Goal: Task Accomplishment & Management: Complete application form

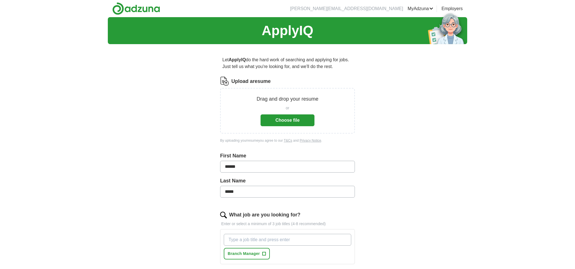
click at [284, 121] on button "Choose file" at bounding box center [288, 120] width 54 height 12
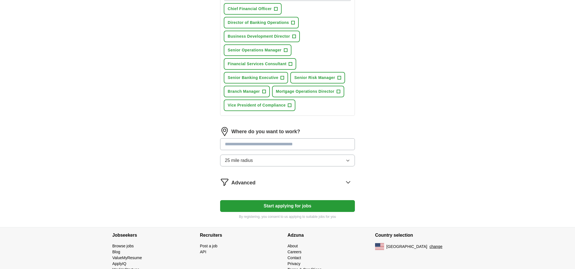
scroll to position [223, 0]
click at [329, 146] on input at bounding box center [287, 144] width 135 height 12
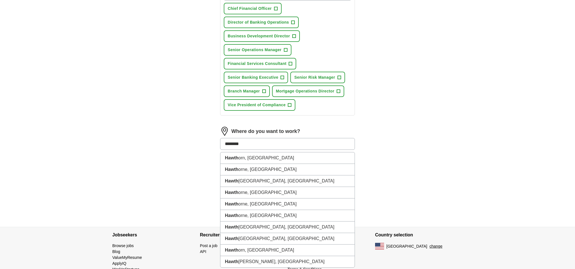
type input "*********"
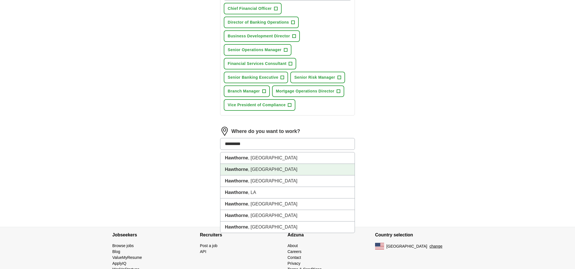
click at [293, 169] on li "Hawthorne , [GEOGRAPHIC_DATA]" at bounding box center [287, 170] width 134 height 12
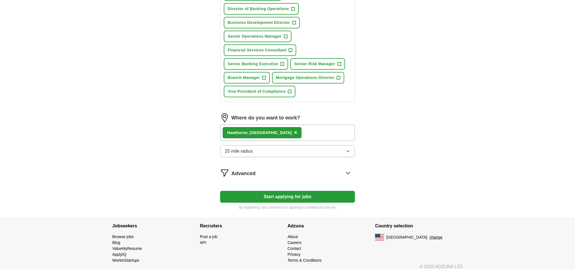
scroll to position [238, 0]
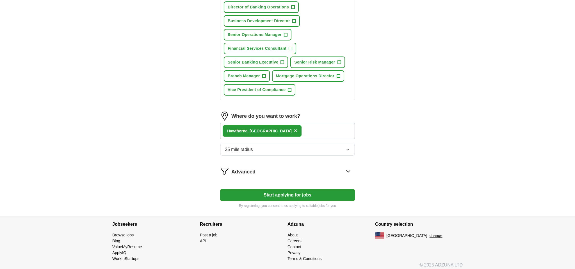
click at [308, 195] on button "Start applying for jobs" at bounding box center [287, 195] width 135 height 12
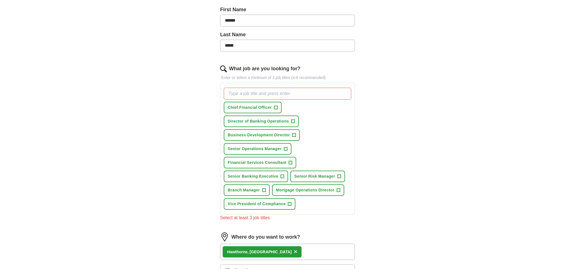
scroll to position [129, 0]
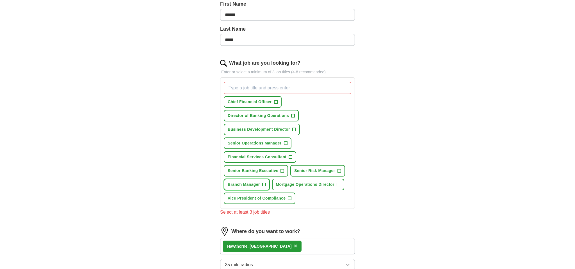
click at [265, 185] on span "+" at bounding box center [263, 184] width 3 height 4
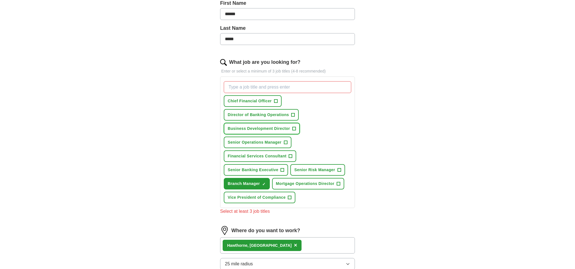
click at [294, 129] on span "+" at bounding box center [293, 128] width 3 height 4
click at [294, 116] on span "+" at bounding box center [293, 115] width 3 height 4
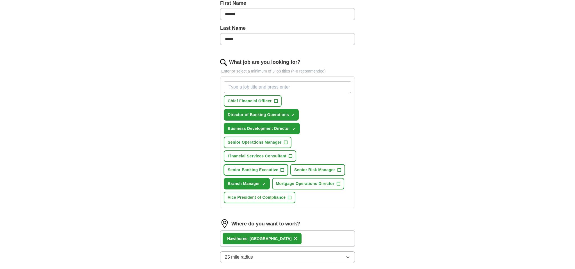
click at [283, 171] on span "+" at bounding box center [282, 170] width 3 height 4
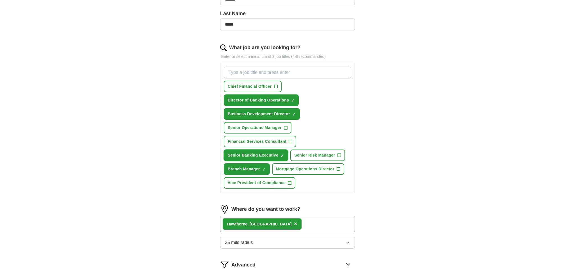
scroll to position [147, 0]
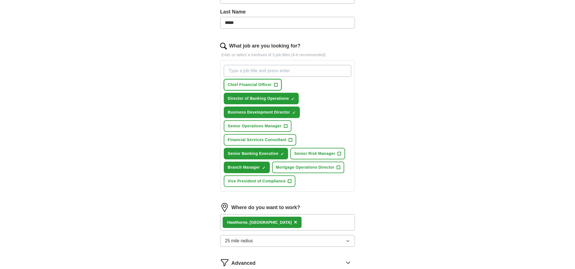
click at [277, 85] on span "+" at bounding box center [276, 85] width 4 height 4
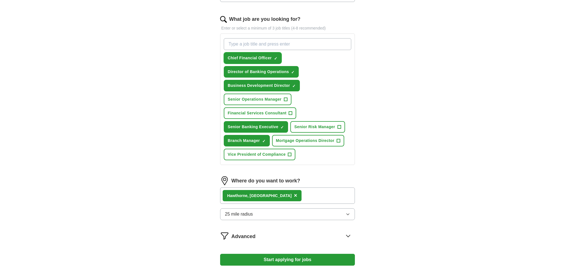
scroll to position [181, 0]
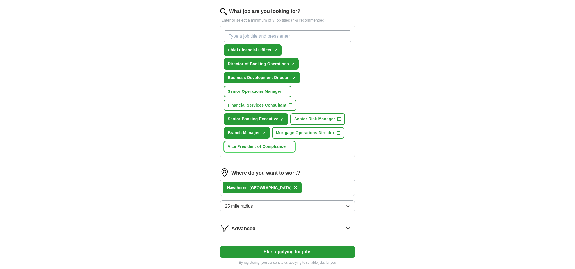
click at [291, 146] on span "+" at bounding box center [289, 146] width 3 height 4
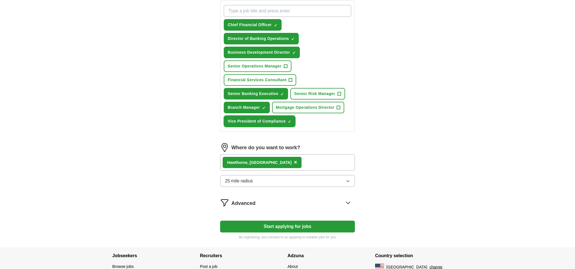
scroll to position [207, 0]
click at [339, 94] on span "+" at bounding box center [339, 93] width 3 height 4
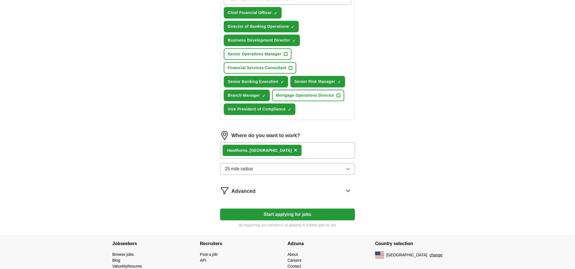
click at [317, 215] on button "Start applying for jobs" at bounding box center [287, 214] width 135 height 12
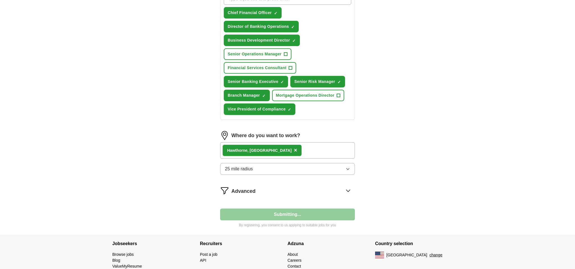
select select "**"
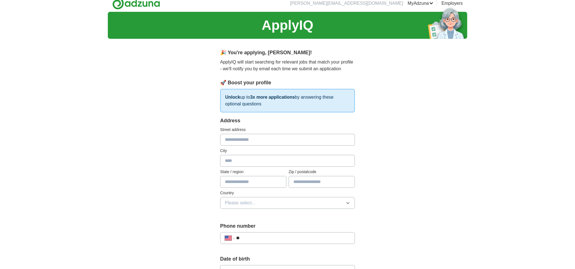
scroll to position [10, 0]
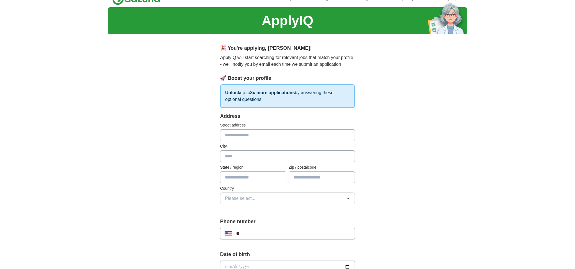
click at [258, 134] on input "text" at bounding box center [287, 135] width 135 height 12
type input "**********"
type input "*********"
type input "**"
type input "*****"
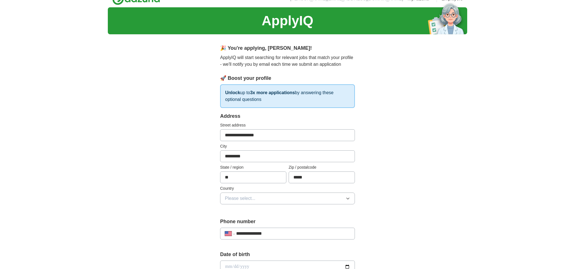
type input "**********"
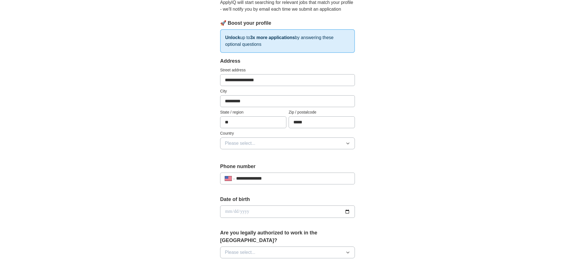
scroll to position [65, 0]
click at [324, 144] on button "Please select..." at bounding box center [287, 143] width 135 height 12
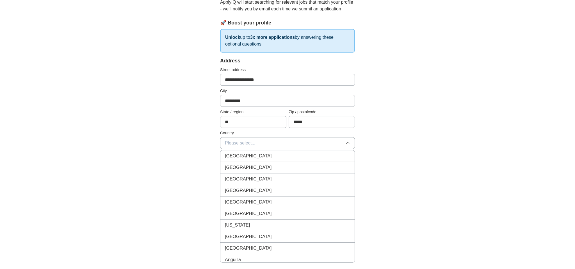
click at [289, 169] on div "[GEOGRAPHIC_DATA]" at bounding box center [287, 167] width 125 height 7
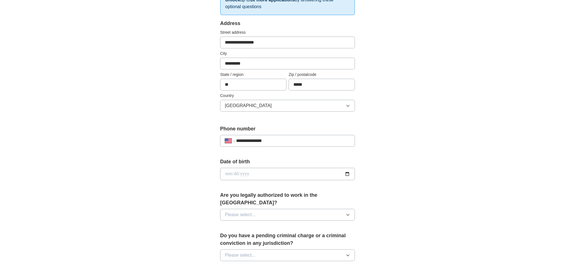
scroll to position [103, 0]
click at [316, 176] on input "date" at bounding box center [287, 173] width 135 height 12
type input "**********"
click at [313, 208] on button "Please select..." at bounding box center [287, 214] width 135 height 12
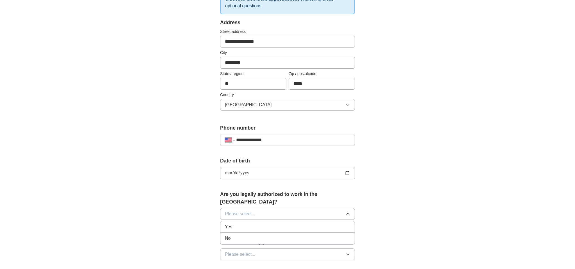
click at [288, 223] on div "Yes" at bounding box center [287, 226] width 125 height 7
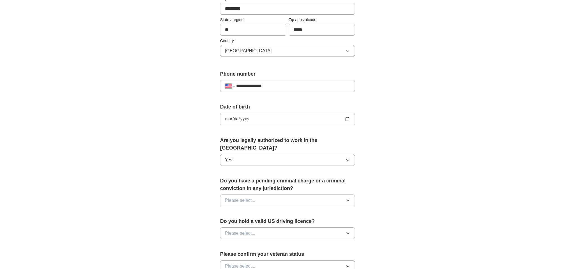
scroll to position [158, 0]
click at [292, 195] on button "Please select..." at bounding box center [287, 200] width 135 height 12
click at [283, 220] on div "No" at bounding box center [287, 223] width 125 height 7
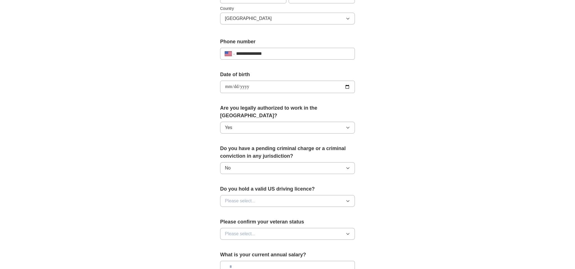
scroll to position [190, 0]
click at [282, 197] on button "Please select..." at bounding box center [287, 200] width 135 height 12
click at [277, 210] on div "Yes" at bounding box center [287, 213] width 125 height 7
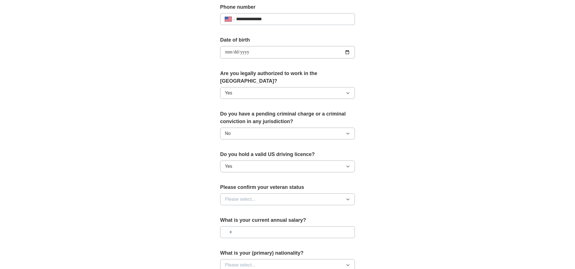
click at [281, 196] on button "Please select..." at bounding box center [287, 199] width 135 height 12
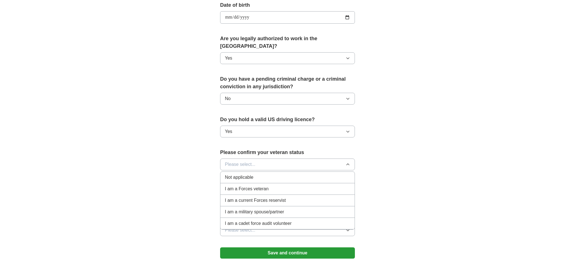
scroll to position [259, 0]
click at [260, 174] on div "Not applicable" at bounding box center [287, 177] width 125 height 7
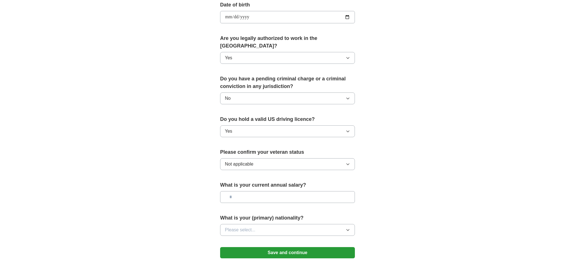
click at [256, 191] on input "text" at bounding box center [287, 197] width 135 height 12
type input "********"
click at [348, 228] on icon "button" at bounding box center [348, 230] width 4 height 4
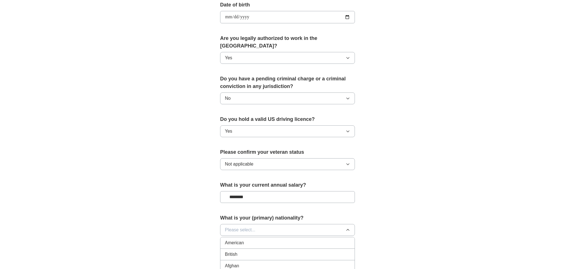
click at [291, 239] on div "American" at bounding box center [287, 242] width 125 height 7
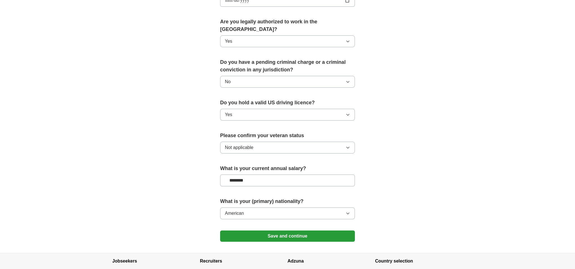
scroll to position [279, 0]
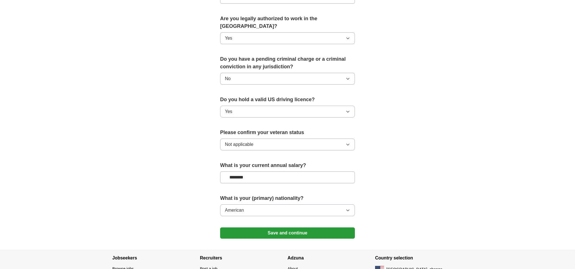
click at [301, 227] on button "Save and continue" at bounding box center [287, 232] width 135 height 11
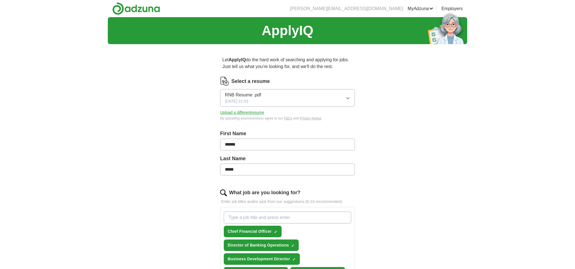
click at [0, 0] on link "Posted jobs" at bounding box center [0, 0] width 0 height 0
